Goal: Task Accomplishment & Management: Manage account settings

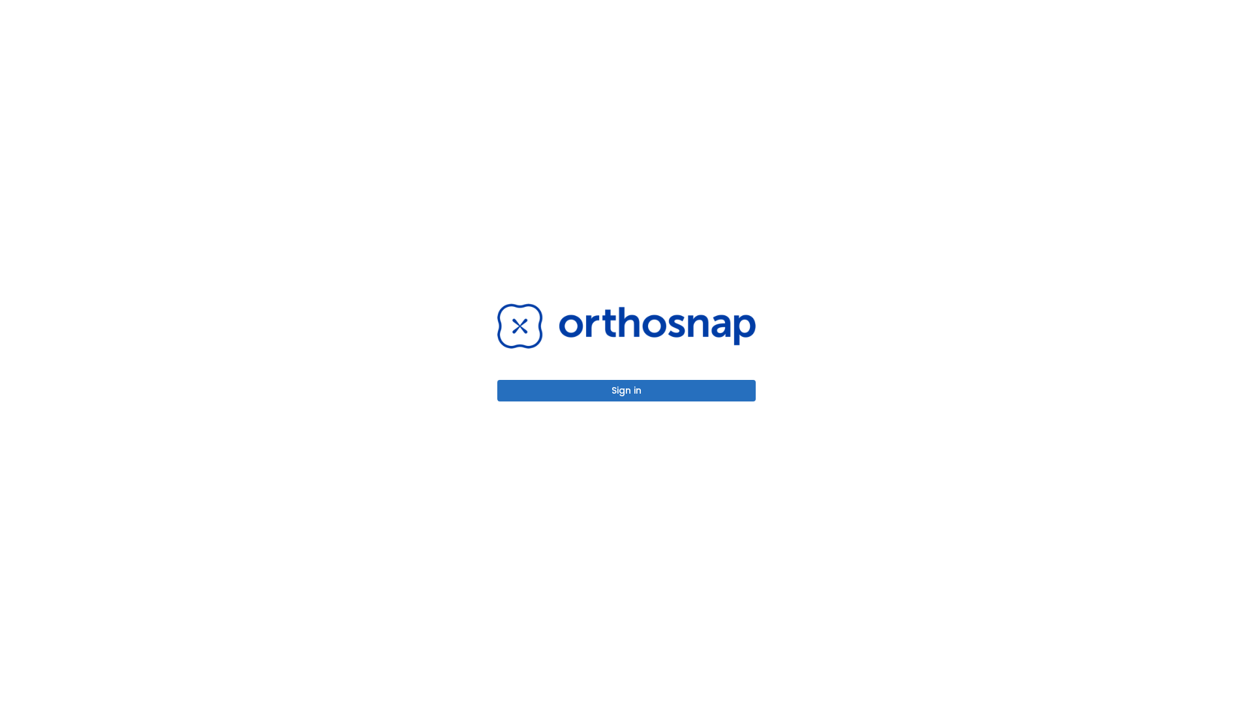
click at [627, 390] on button "Sign in" at bounding box center [626, 391] width 258 height 22
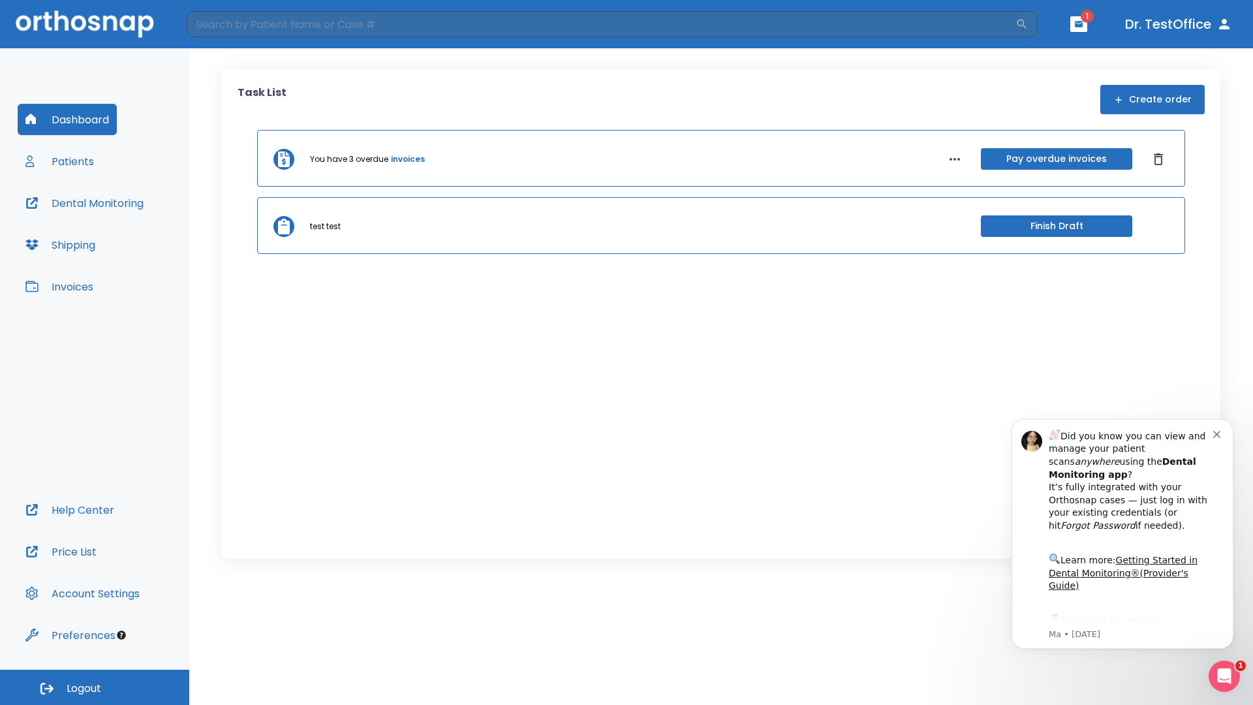
click at [95, 687] on span "Logout" at bounding box center [84, 688] width 35 height 14
